Goal: Communication & Community: Answer question/provide support

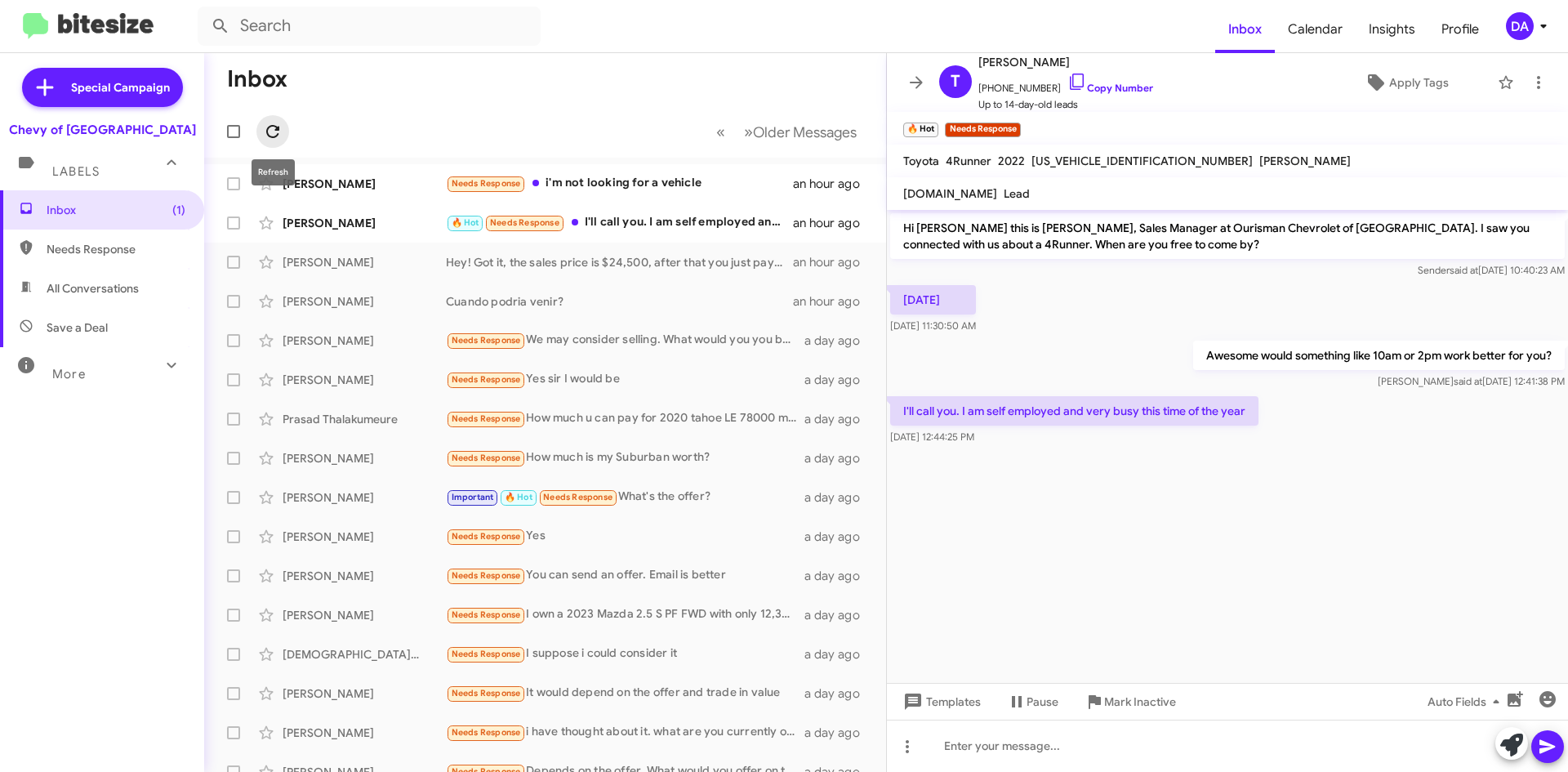
click at [273, 134] on icon at bounding box center [273, 131] width 20 height 20
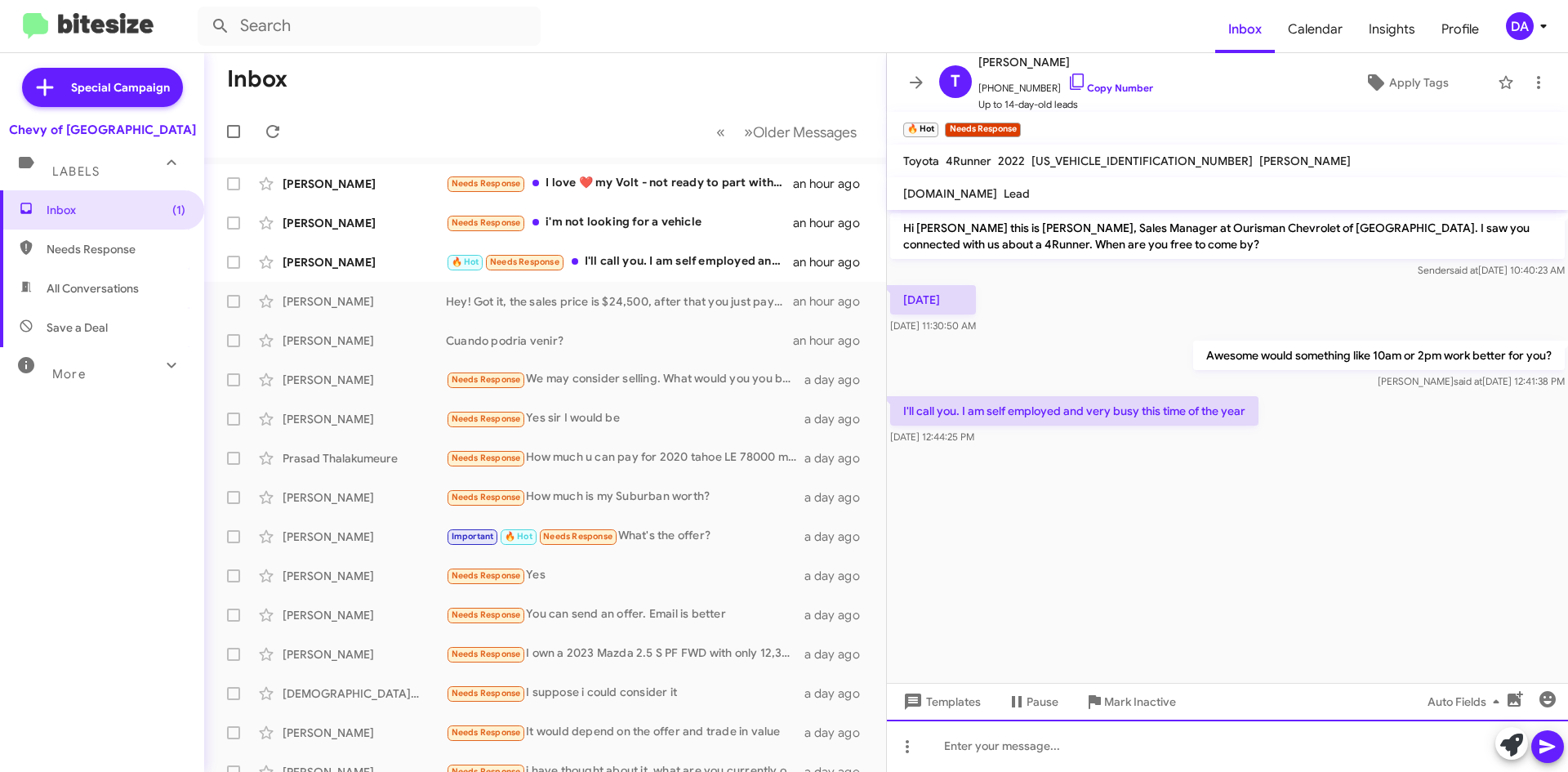
click at [1063, 739] on div at bounding box center [1227, 746] width 681 height 52
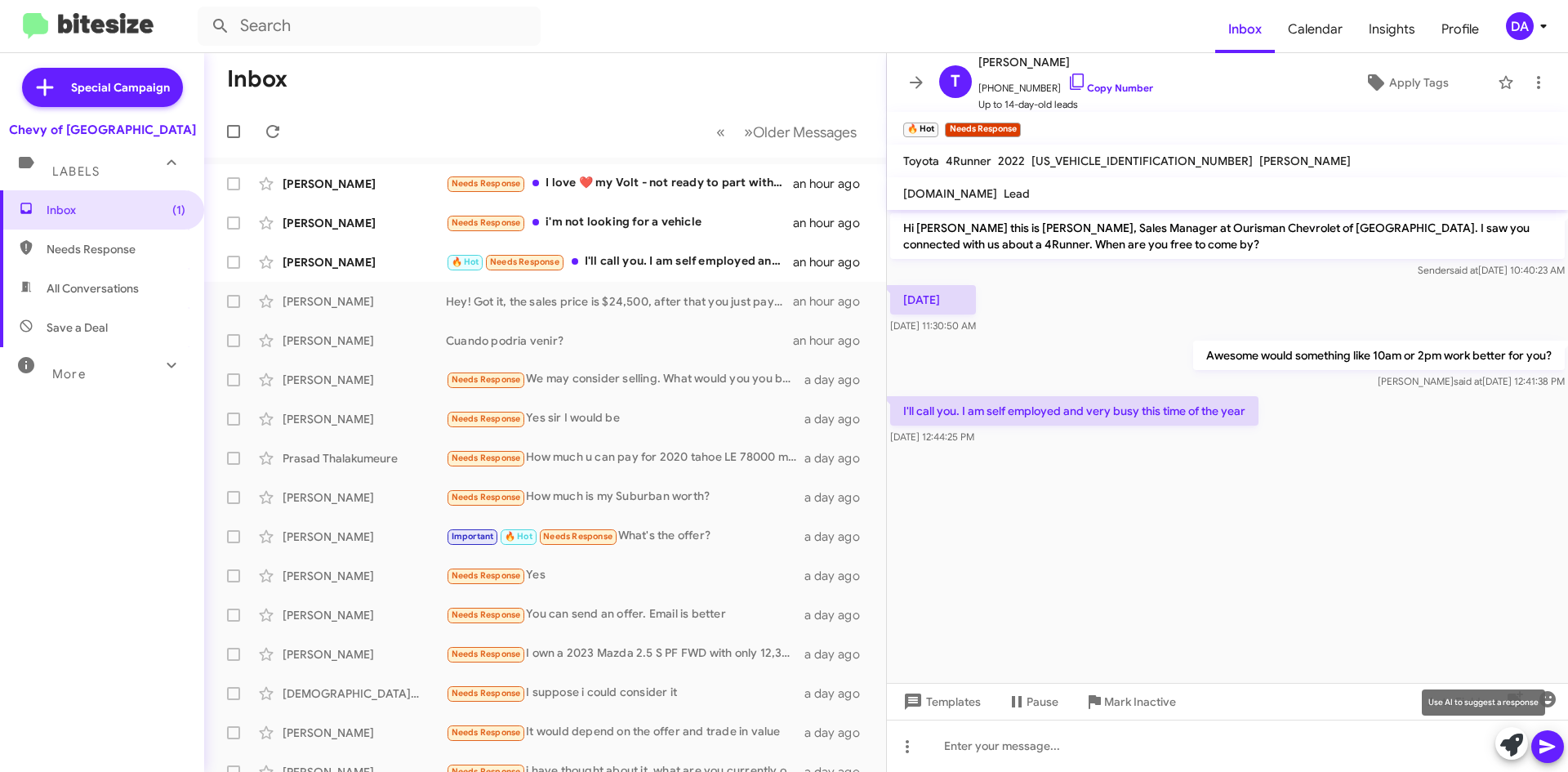
click at [1506, 750] on icon at bounding box center [1511, 744] width 22 height 22
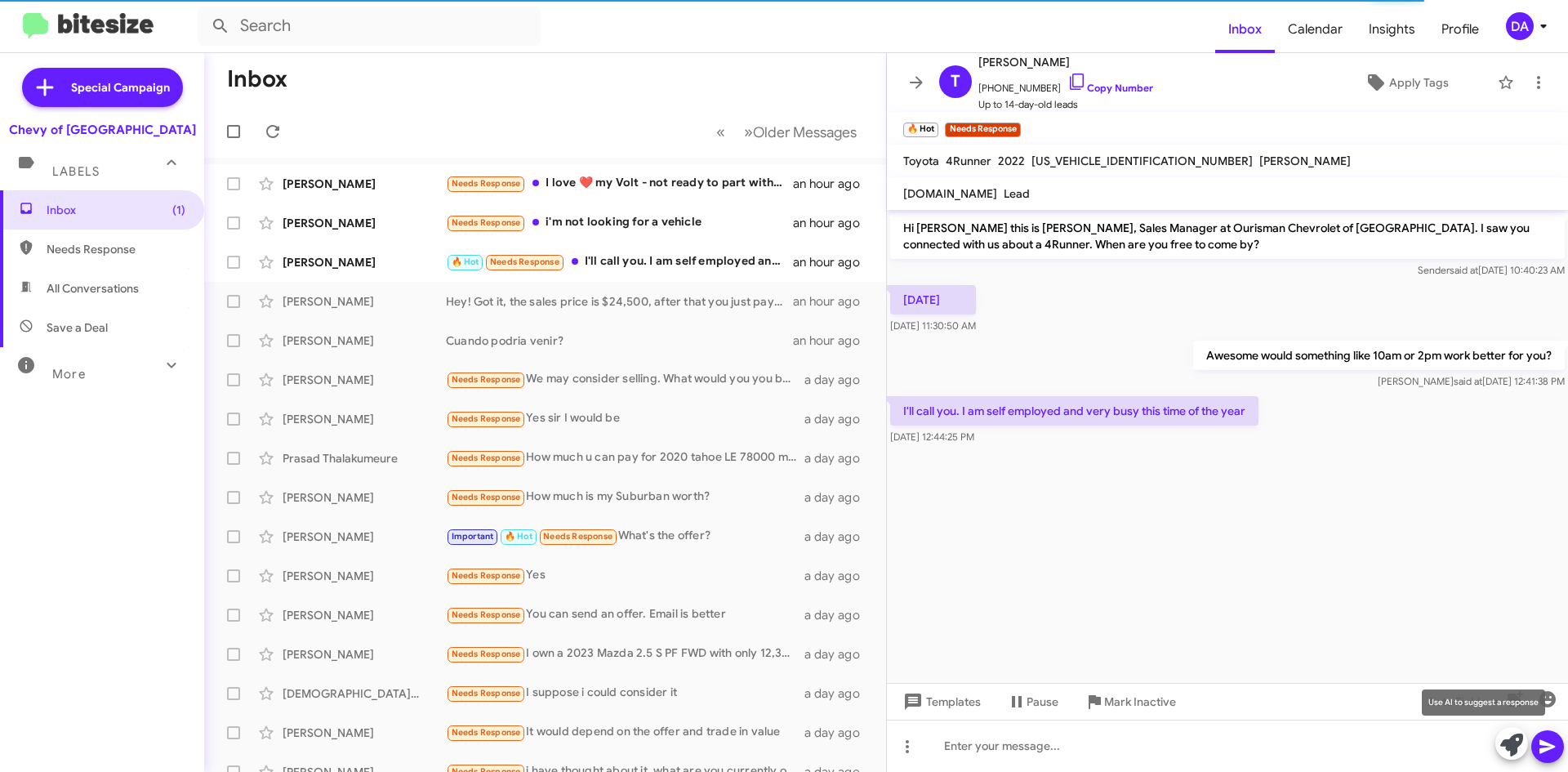
click at [1502, 750] on icon at bounding box center [1511, 744] width 22 height 22
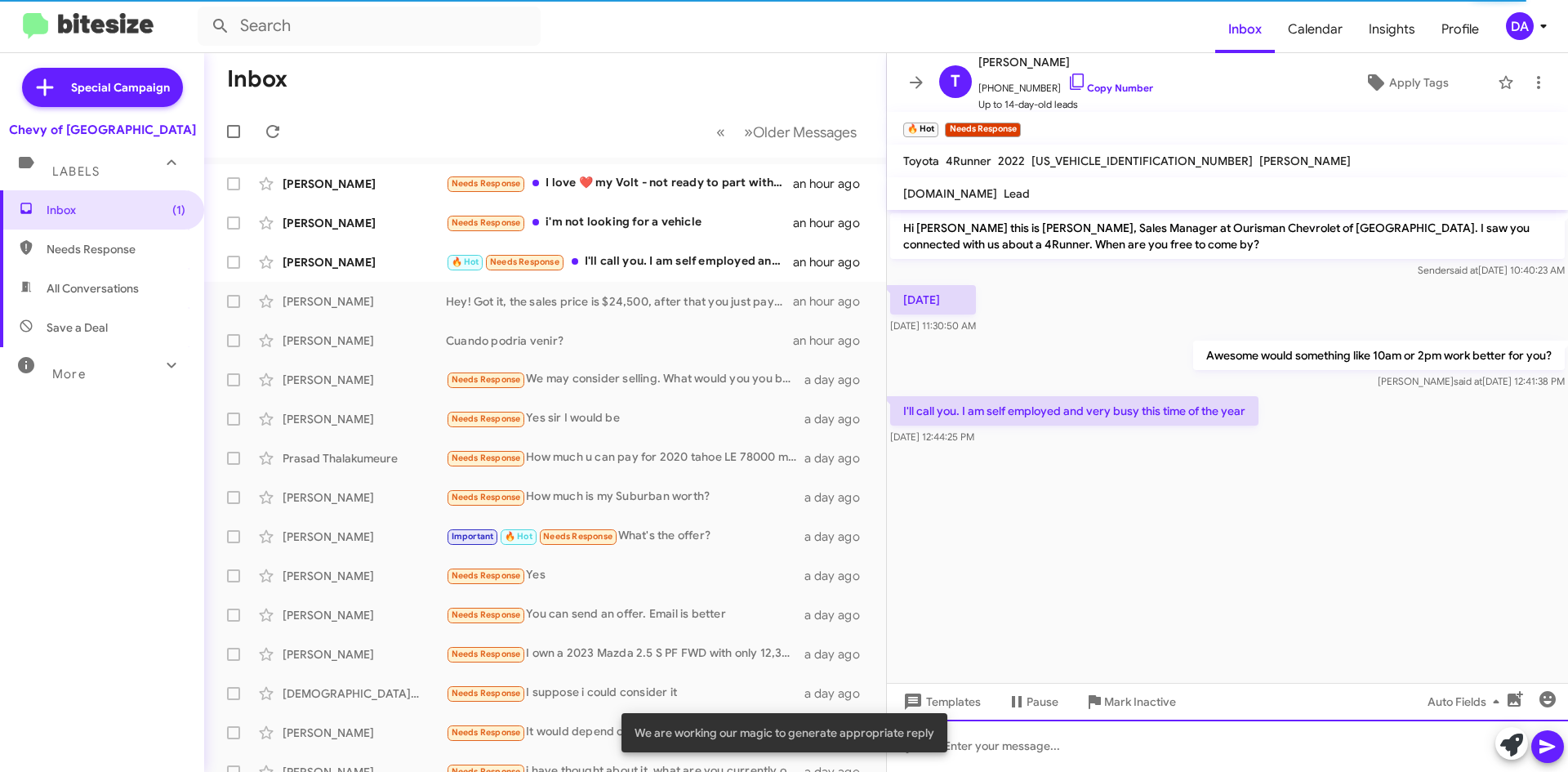
click at [1088, 744] on div at bounding box center [1227, 746] width 681 height 52
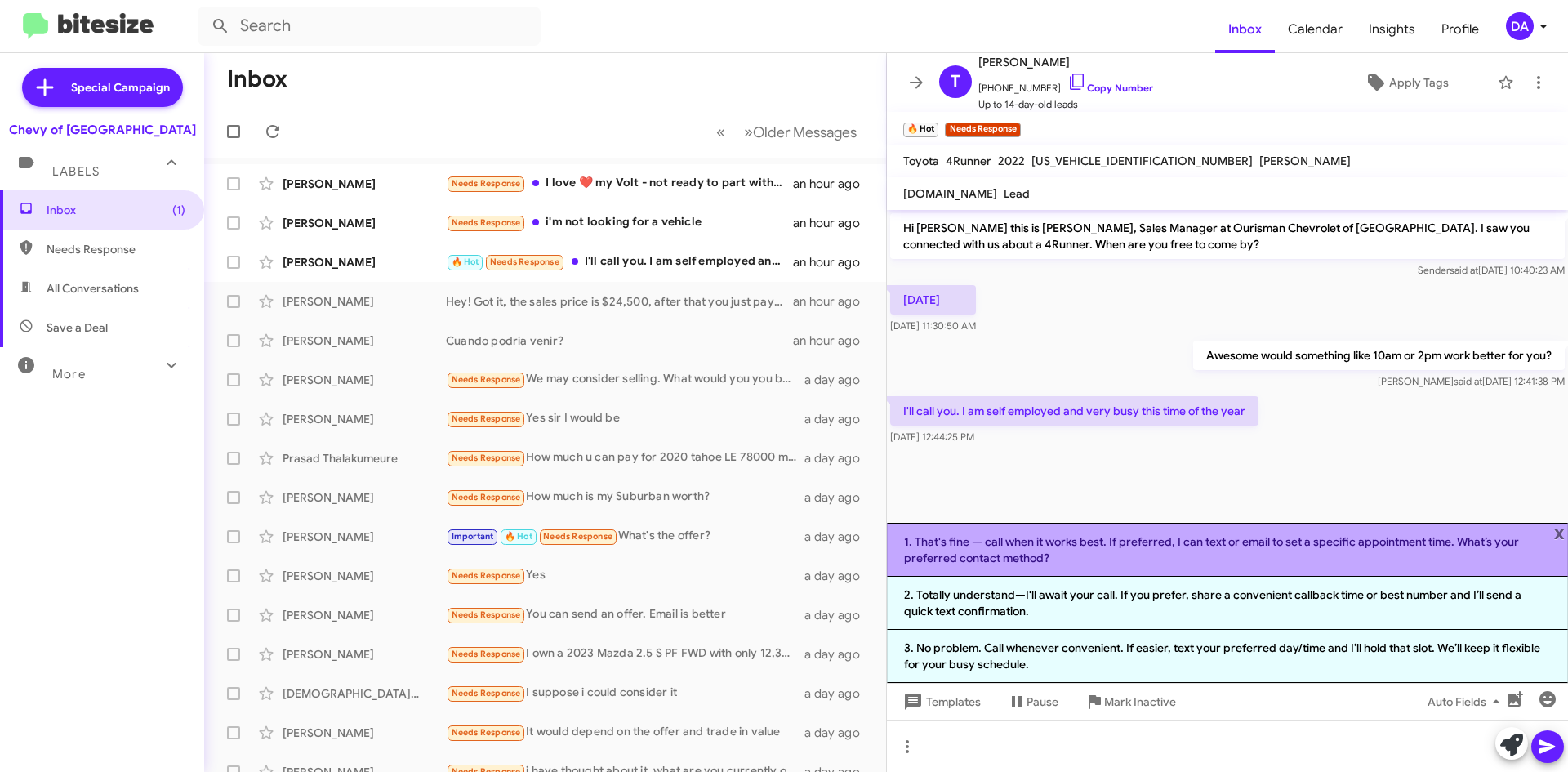
click at [1192, 542] on li "1. That's fine — call when it works best. If preferred, I can text or email to …" at bounding box center [1227, 550] width 681 height 54
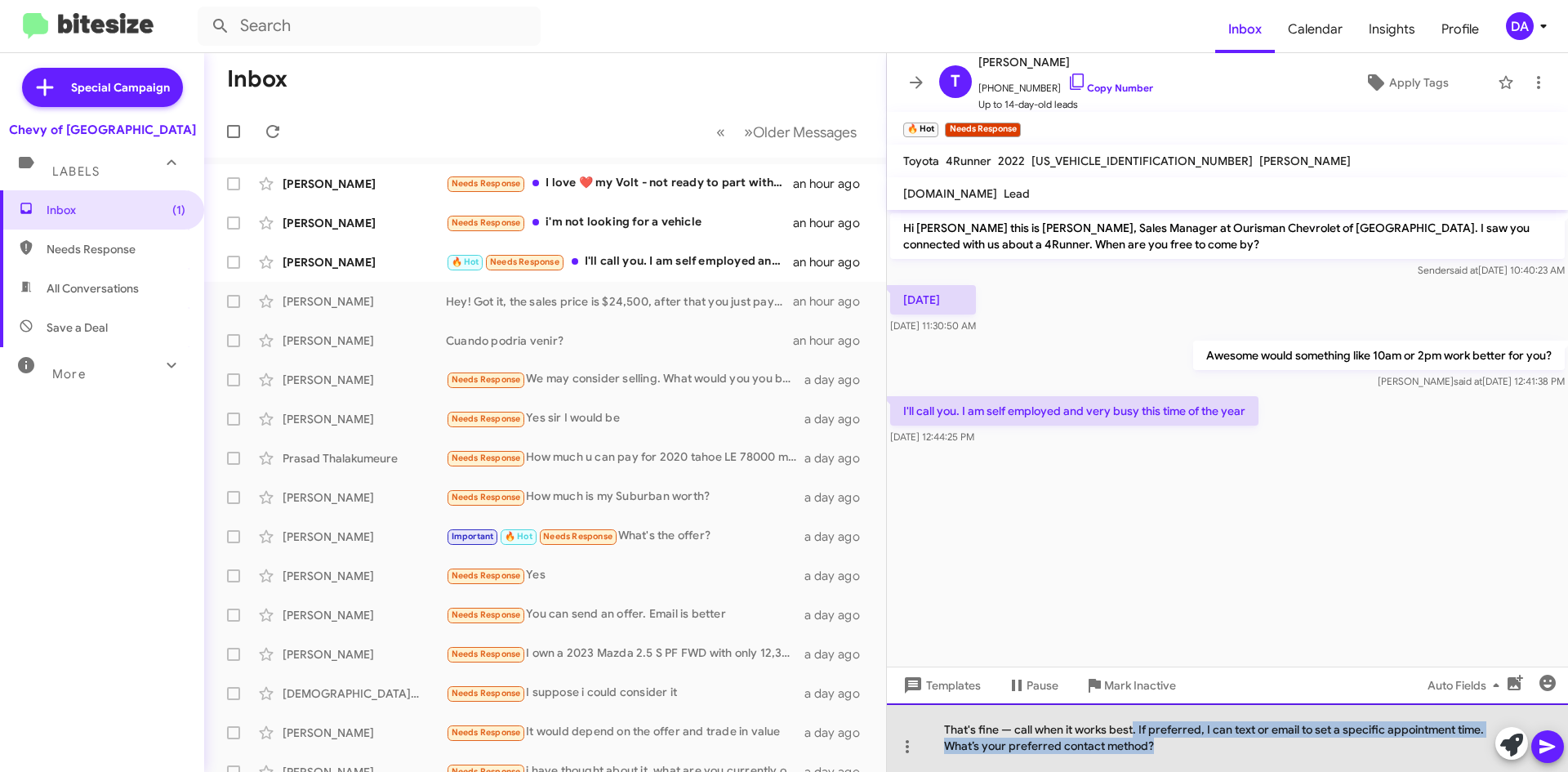
drag, startPoint x: 1192, startPoint y: 756, endPoint x: 1135, endPoint y: 729, distance: 63.1
click at [1135, 729] on div "That's fine — call when it works best. If preferred, I can text or email to set…" at bounding box center [1227, 738] width 681 height 68
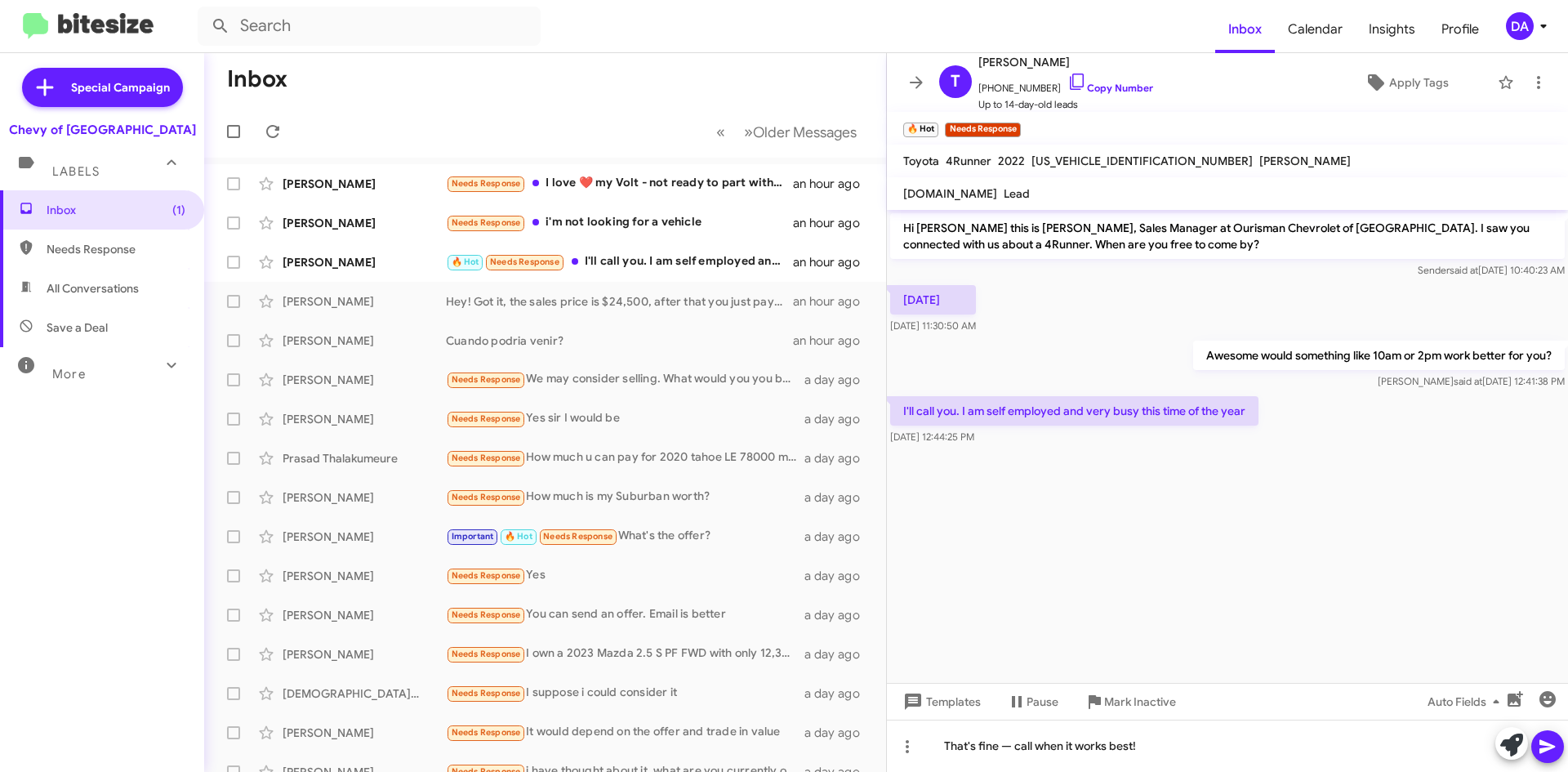
click at [1544, 748] on icon at bounding box center [1548, 747] width 20 height 20
click at [659, 234] on div "[PERSON_NAME] Needs Response i'm not looking for a vehicle an hour ago" at bounding box center [545, 223] width 656 height 32
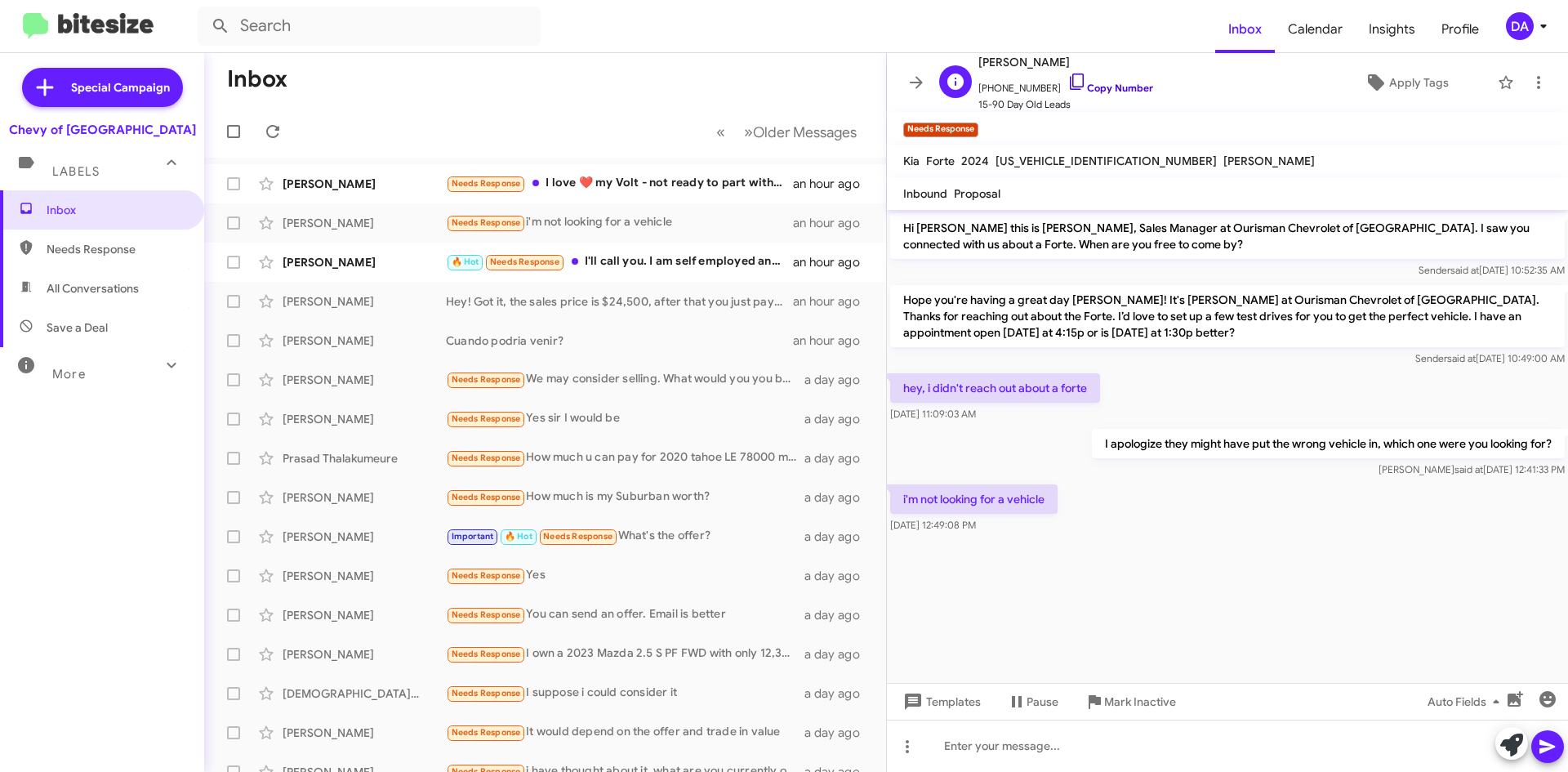
click at [1083, 87] on link "Copy Number" at bounding box center [1110, 88] width 85 height 13
click at [1135, 706] on span "Mark Inactive" at bounding box center [1140, 701] width 72 height 30
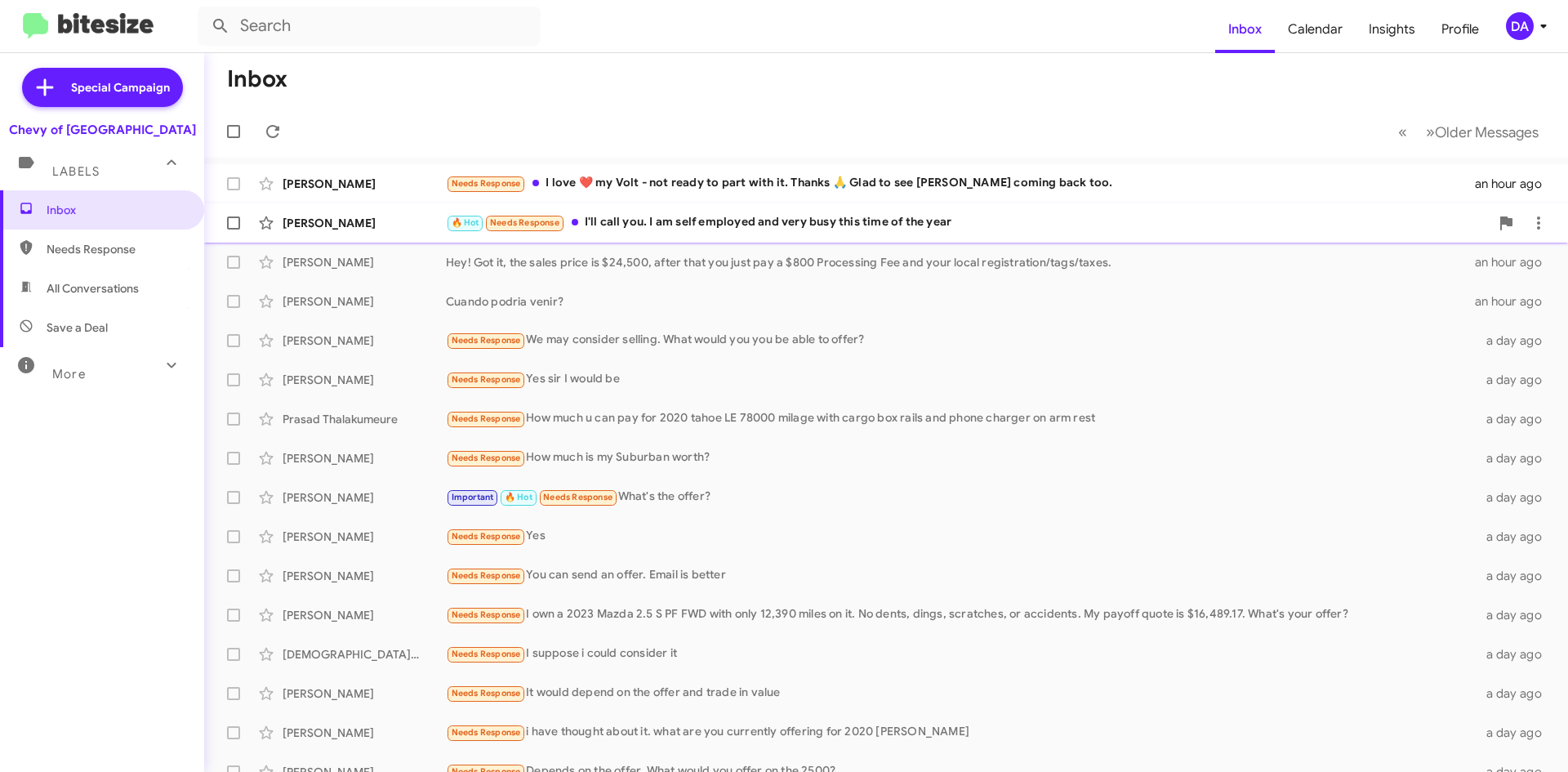
click at [749, 234] on div "[PERSON_NAME] 🔥 Hot Needs Response I'll call you. I am self employed and very b…" at bounding box center [886, 223] width 1338 height 32
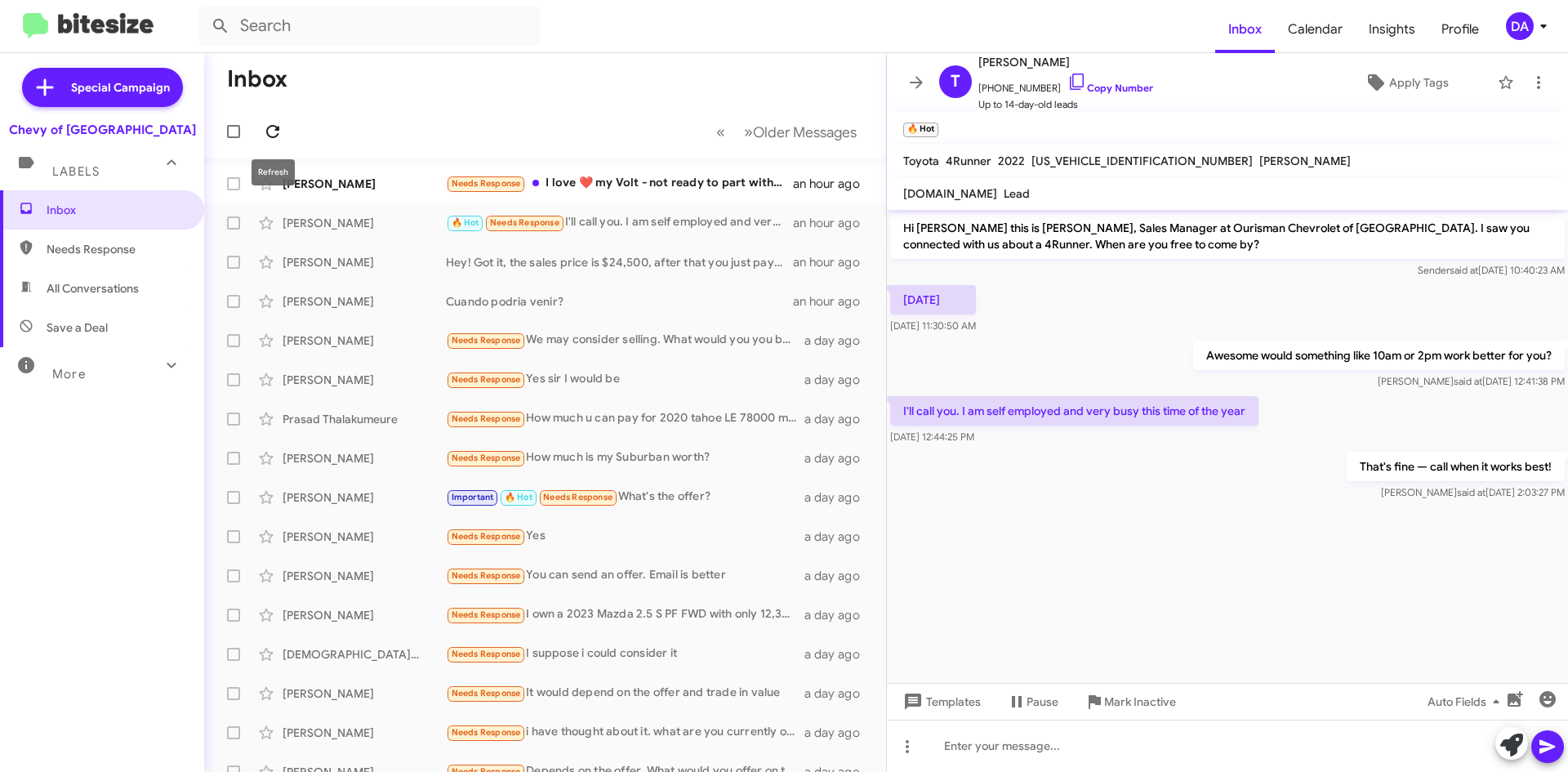
click at [283, 132] on span at bounding box center [272, 131] width 32 height 20
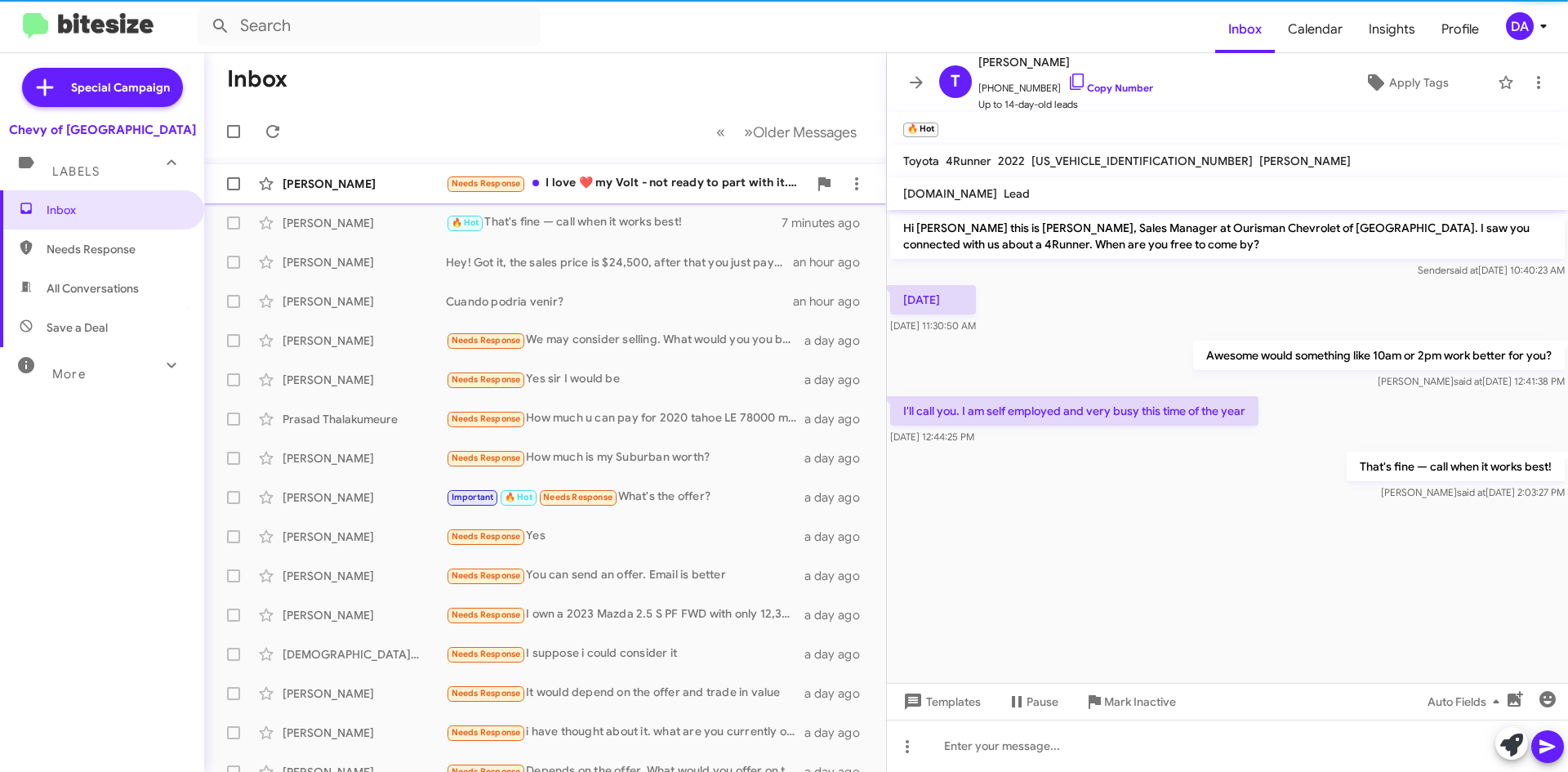
click at [637, 171] on div "[PERSON_NAME] Needs Response I love ❤️ my Volt - not ready to part with it. Tha…" at bounding box center [545, 183] width 656 height 32
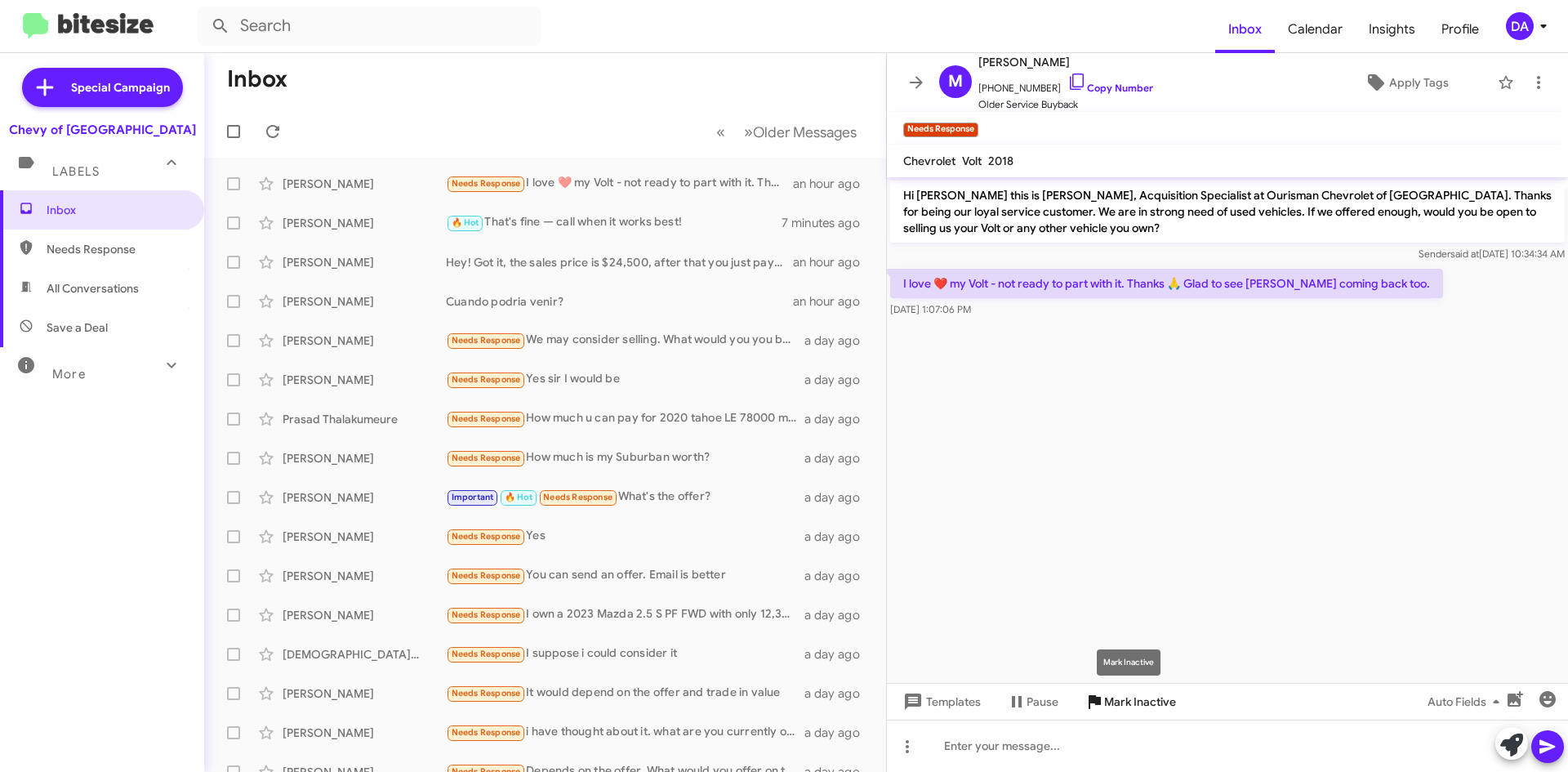
click at [1112, 695] on span "Mark Inactive" at bounding box center [1140, 701] width 72 height 30
